Goal: Entertainment & Leisure: Browse casually

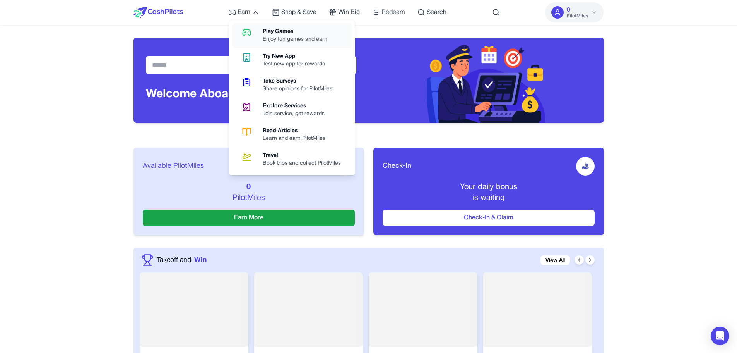
click at [255, 39] on link "Play Games Enjoy fun games and earn" at bounding box center [292, 35] width 120 height 25
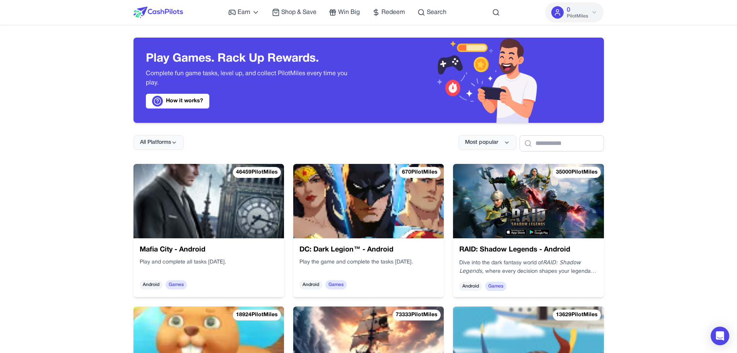
click at [219, 212] on img at bounding box center [209, 201] width 151 height 74
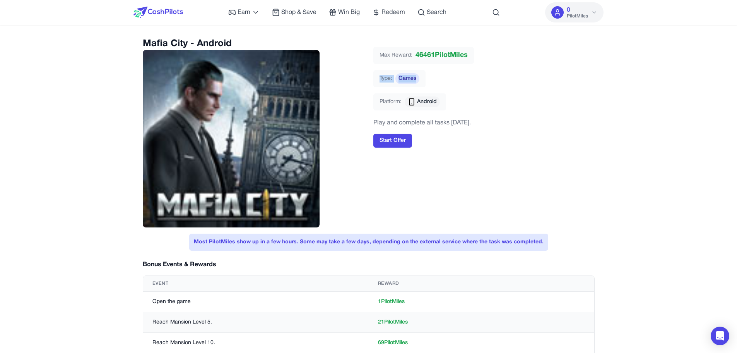
drag, startPoint x: 375, startPoint y: 77, endPoint x: 418, endPoint y: 77, distance: 43.7
click at [418, 77] on div "Type: Games" at bounding box center [399, 78] width 52 height 17
click at [418, 77] on span "Games" at bounding box center [408, 78] width 24 height 11
drag, startPoint x: 418, startPoint y: 77, endPoint x: 375, endPoint y: 80, distance: 43.1
click at [375, 80] on div "Type: Games" at bounding box center [399, 78] width 52 height 17
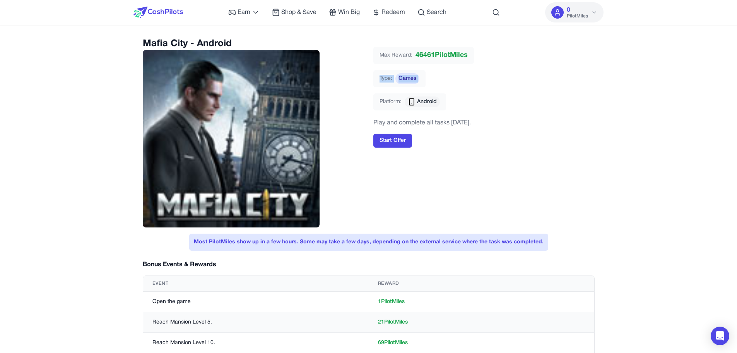
click at [375, 80] on div "Type: Games" at bounding box center [399, 78] width 52 height 17
click at [408, 76] on span "Games" at bounding box center [408, 78] width 24 height 11
click at [415, 81] on span "Games" at bounding box center [408, 78] width 24 height 11
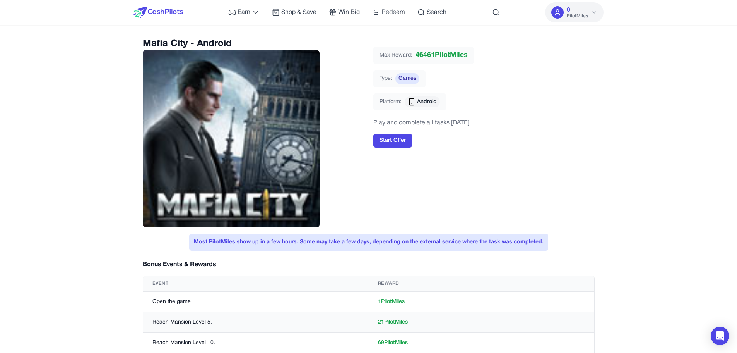
drag, startPoint x: 474, startPoint y: 49, endPoint x: 382, endPoint y: 51, distance: 92.1
click at [382, 51] on div "Max Reward: 46461 PilotMiles" at bounding box center [423, 55] width 101 height 17
click at [339, 100] on div "Mafia City - Android" at bounding box center [253, 133] width 221 height 190
